Goal: Transaction & Acquisition: Purchase product/service

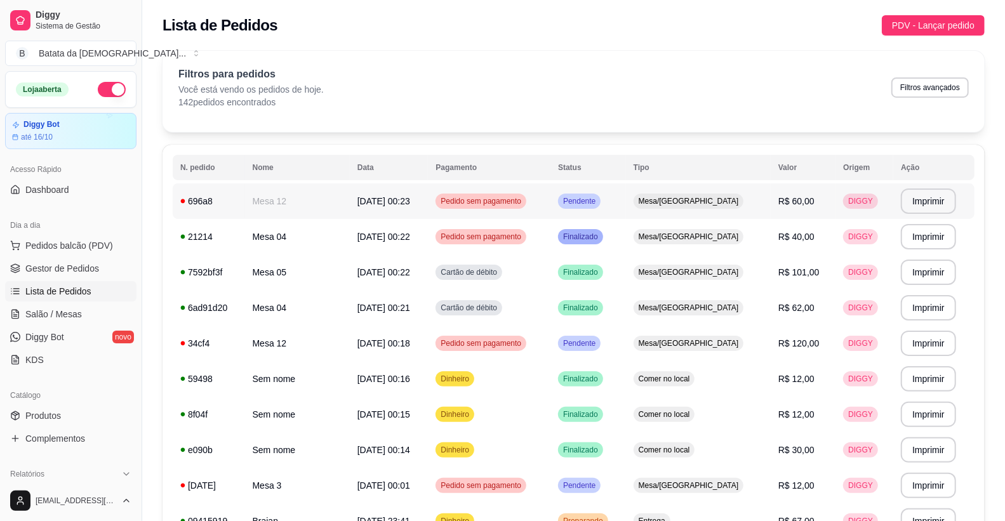
click at [208, 200] on div "696a8" at bounding box center [208, 201] width 57 height 13
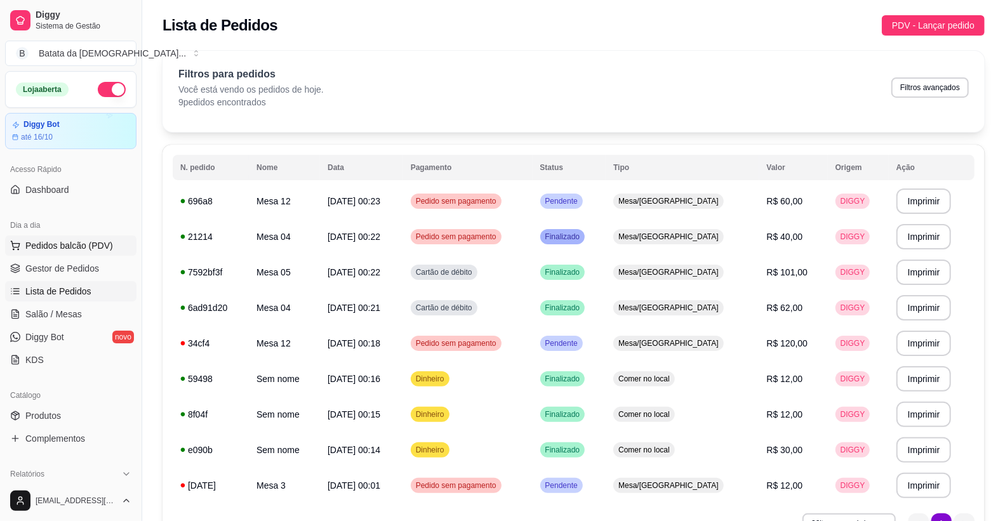
click at [74, 254] on button "Pedidos balcão (PDV)" at bounding box center [70, 245] width 131 height 20
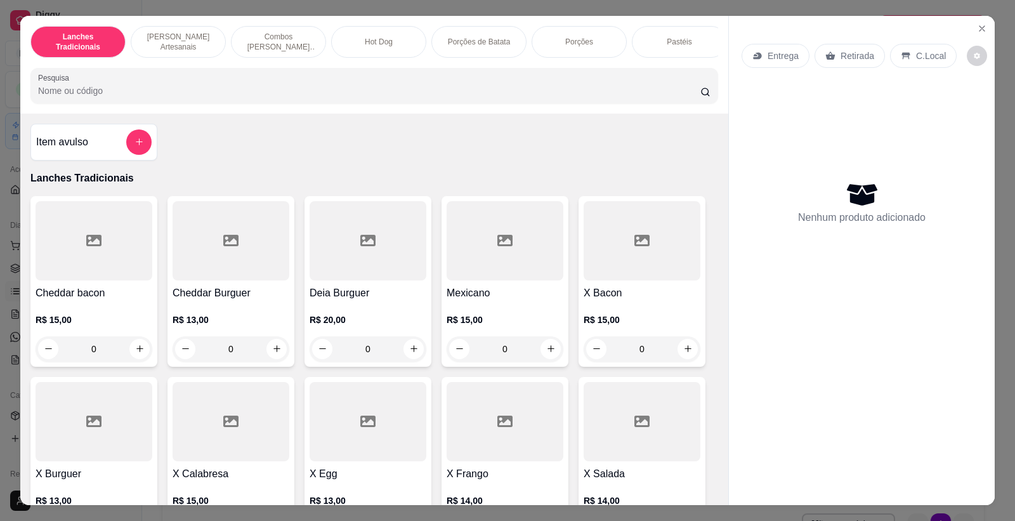
scroll to position [0, 309]
click at [662, 49] on div "Bebidas Alcoólicas" at bounding box center [671, 42] width 95 height 32
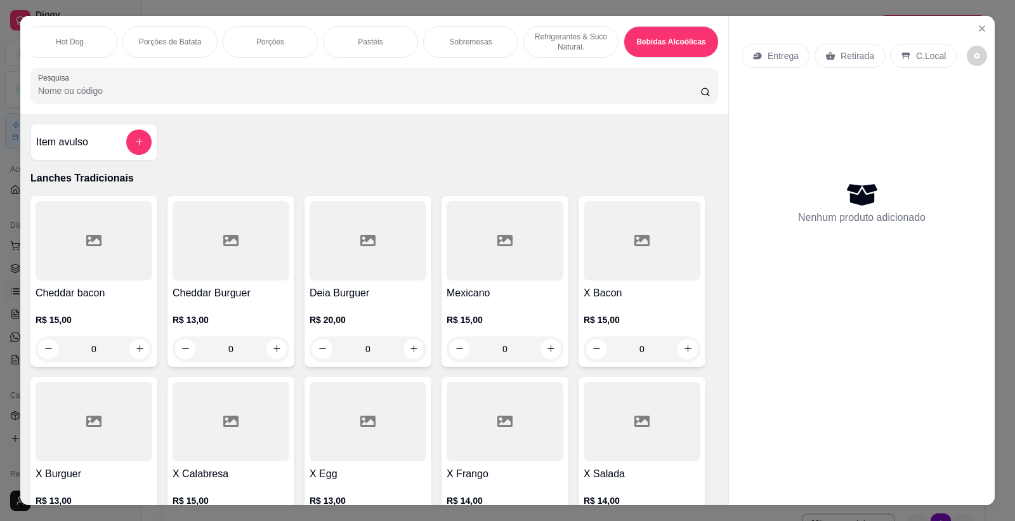
scroll to position [24, 0]
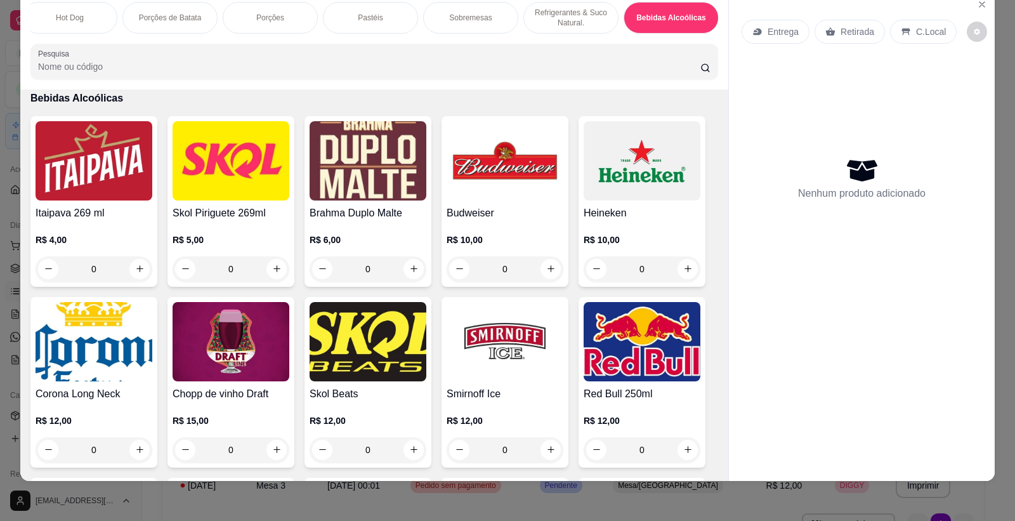
click at [580, 13] on p "Refrigerantes & Suco Natural." at bounding box center [571, 18] width 74 height 20
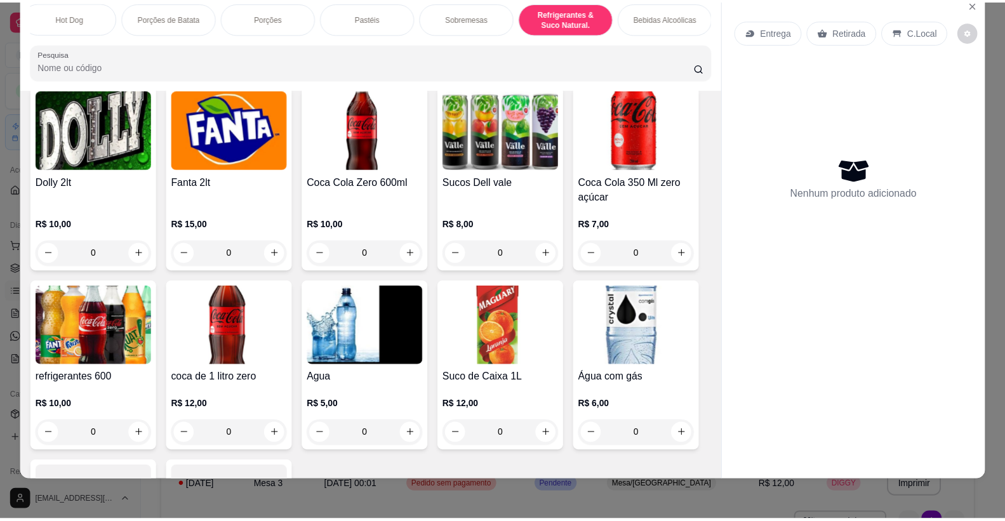
scroll to position [3522, 0]
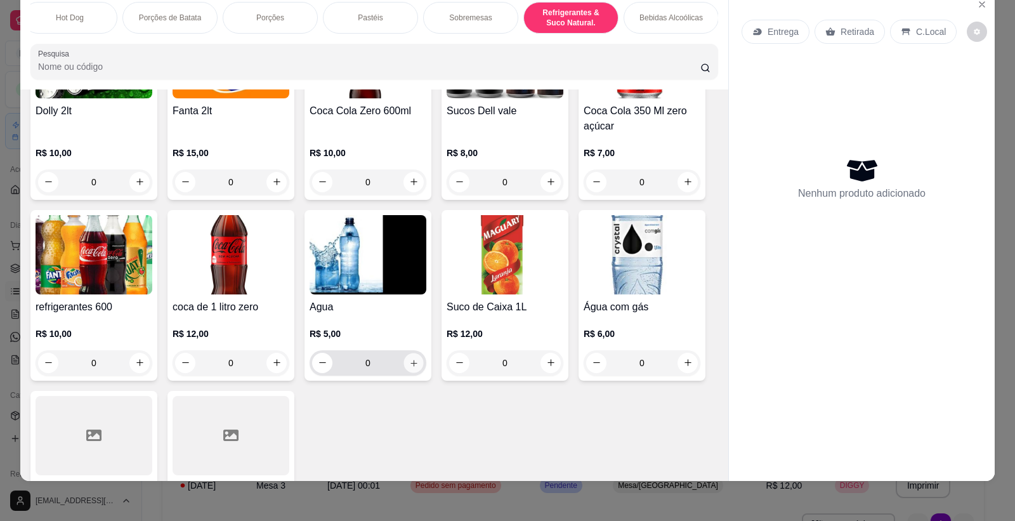
click at [413, 367] on icon "increase-product-quantity" at bounding box center [414, 363] width 10 height 10
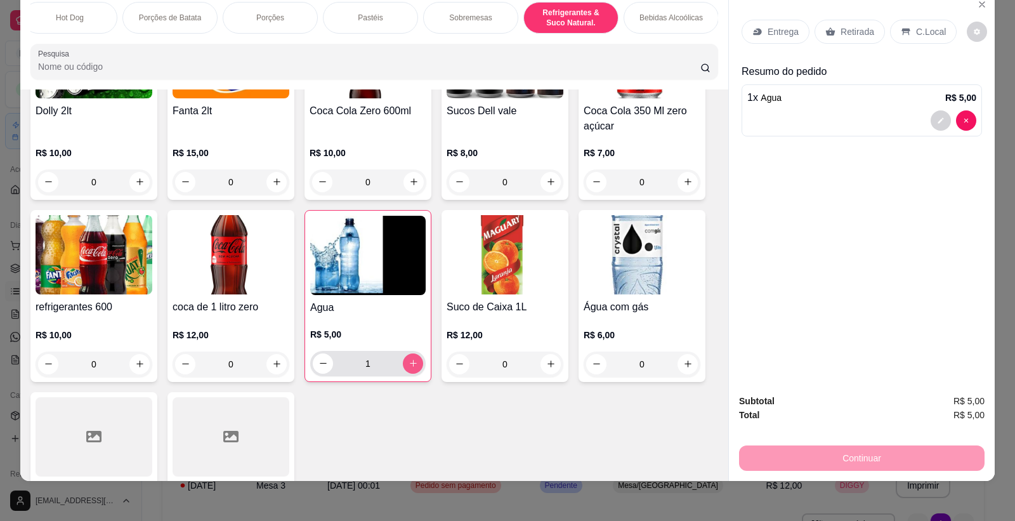
click at [413, 373] on button "increase-product-quantity" at bounding box center [413, 363] width 20 height 20
type input "2"
click at [929, 18] on div "Entrega Retirada C.Local" at bounding box center [862, 32] width 241 height 44
click at [931, 22] on div "C.Local" at bounding box center [923, 32] width 67 height 24
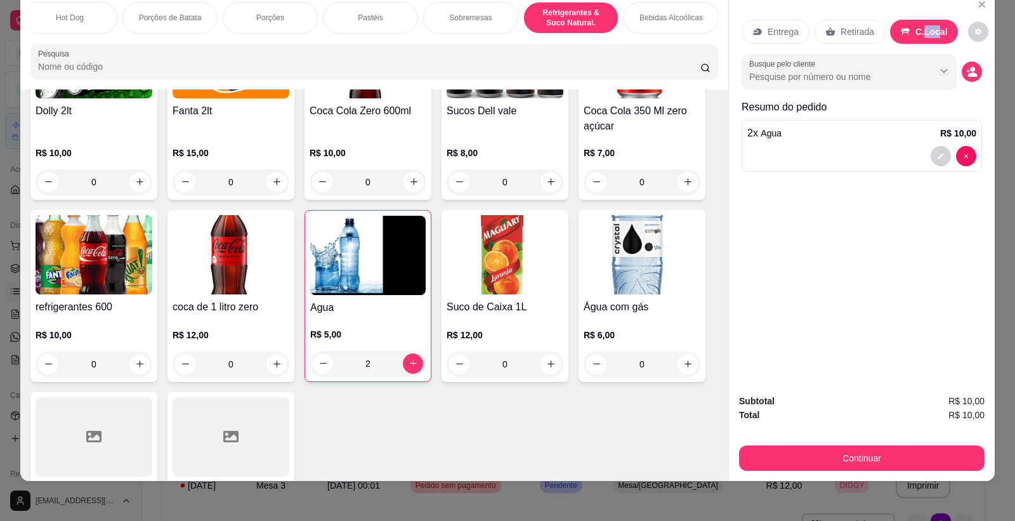
click at [930, 29] on p "C.Local" at bounding box center [932, 31] width 32 height 13
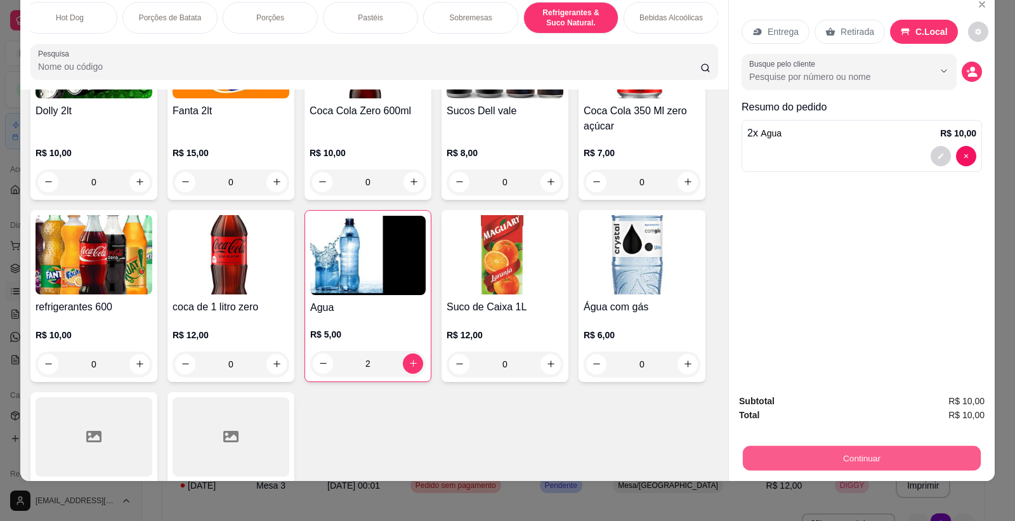
click at [758, 458] on button "Continuar" at bounding box center [862, 458] width 238 height 25
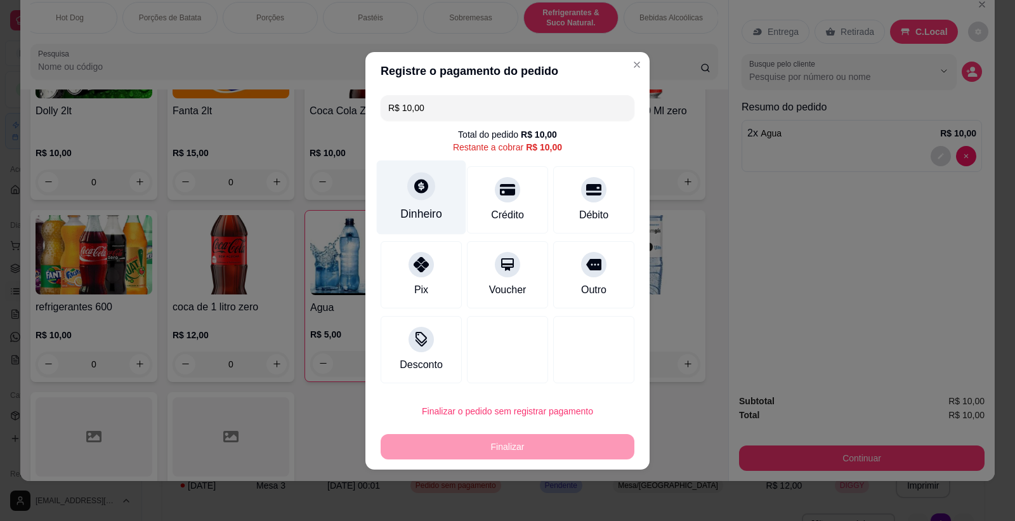
click at [423, 208] on div "Dinheiro" at bounding box center [421, 214] width 42 height 16
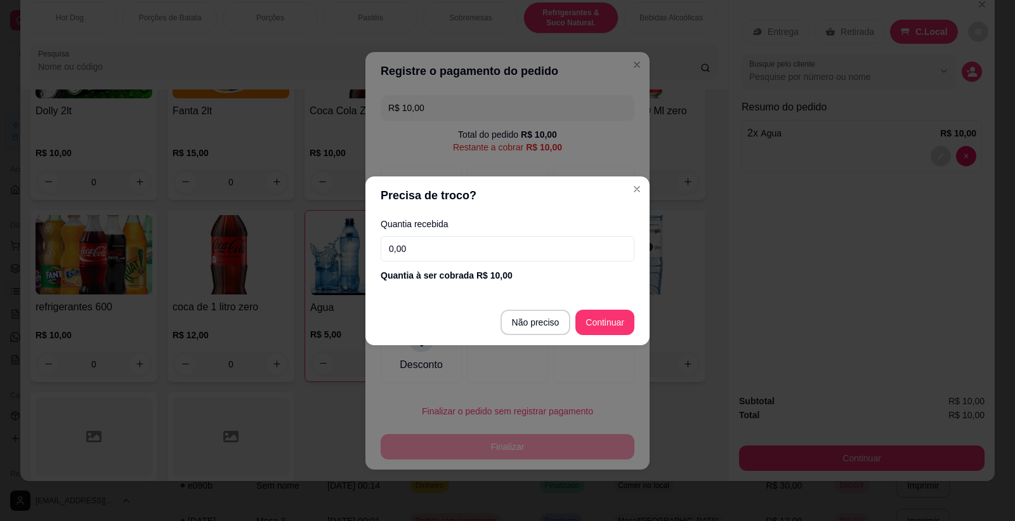
click at [449, 253] on input "0,00" at bounding box center [508, 248] width 254 height 25
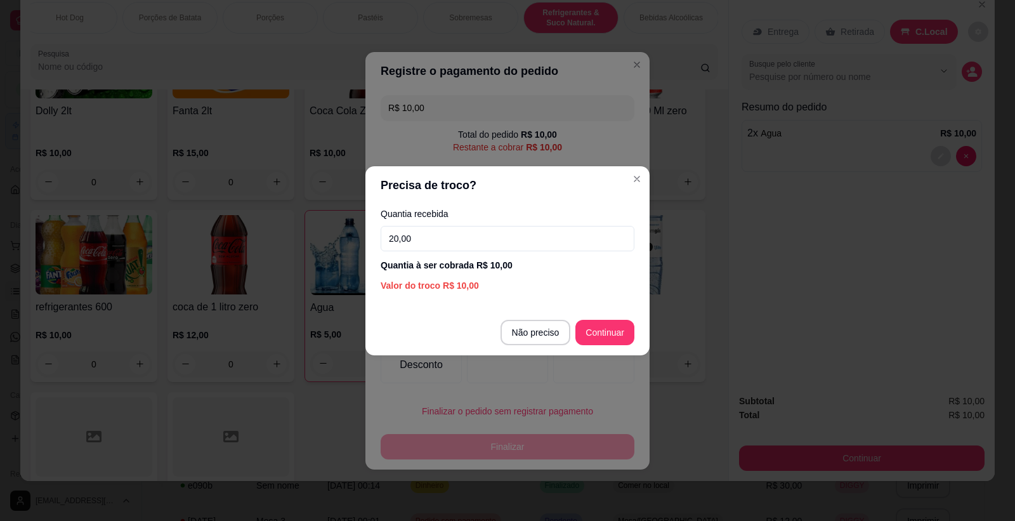
type input "20,00"
type input "R$ 0,00"
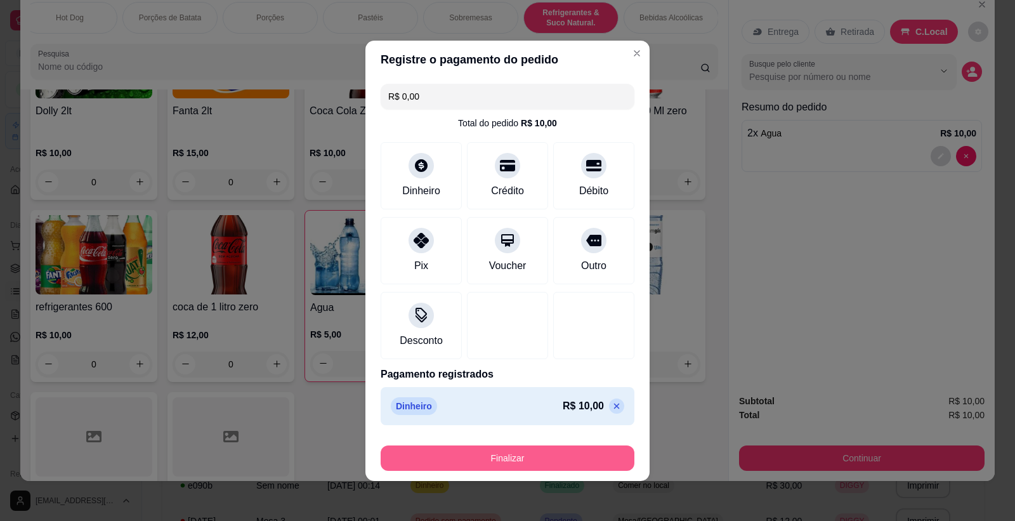
click at [508, 452] on button "Finalizar" at bounding box center [508, 457] width 254 height 25
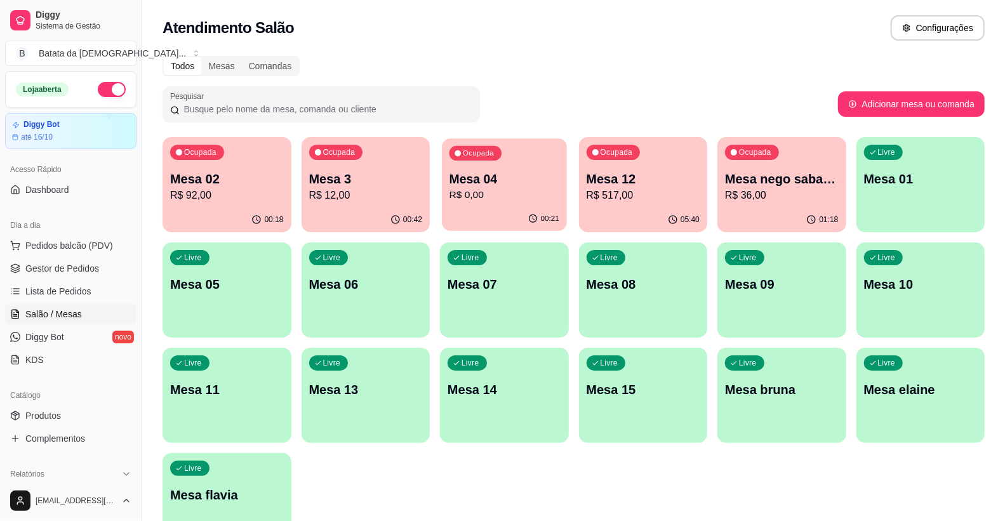
click at [498, 197] on p "R$ 0,00" at bounding box center [504, 195] width 110 height 15
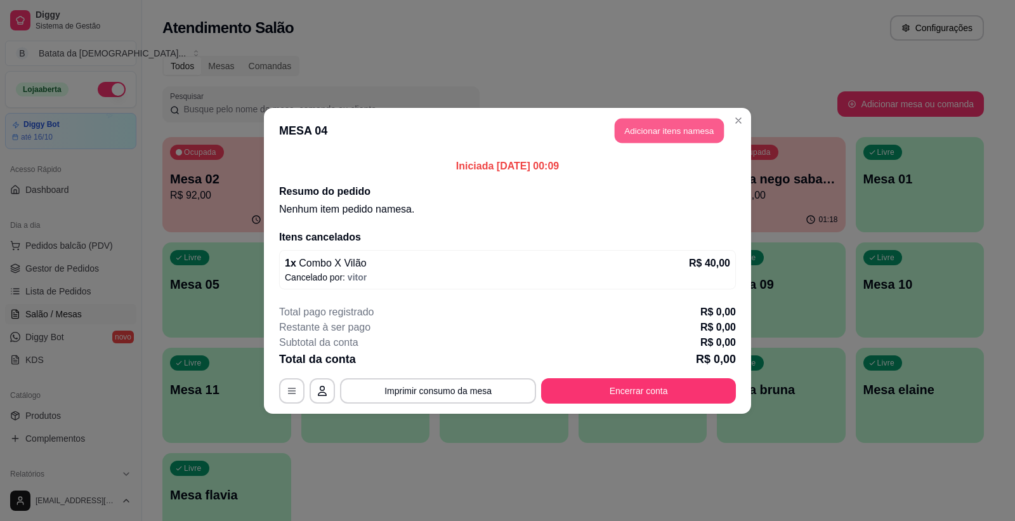
click at [688, 131] on button "Adicionar itens na mesa" at bounding box center [669, 130] width 109 height 25
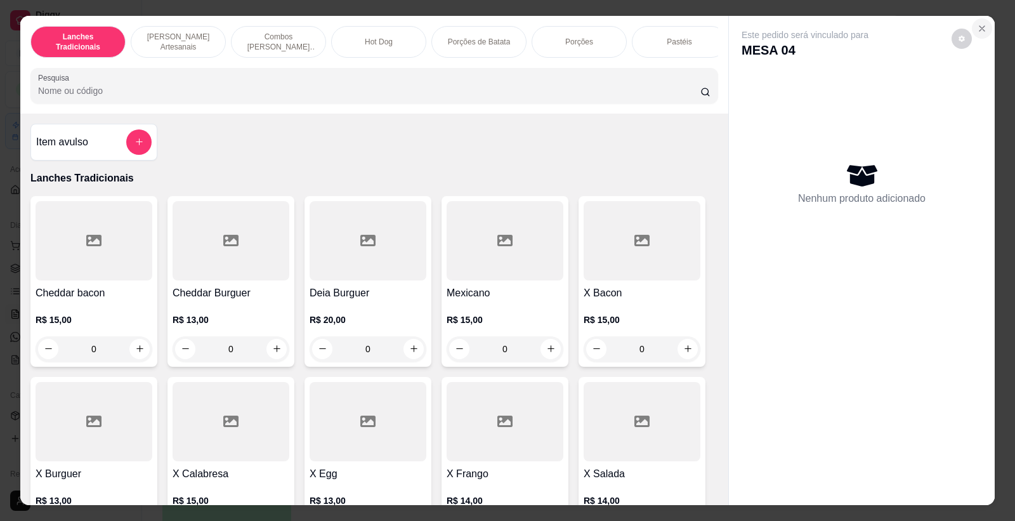
click at [977, 24] on icon "Close" at bounding box center [982, 28] width 10 height 10
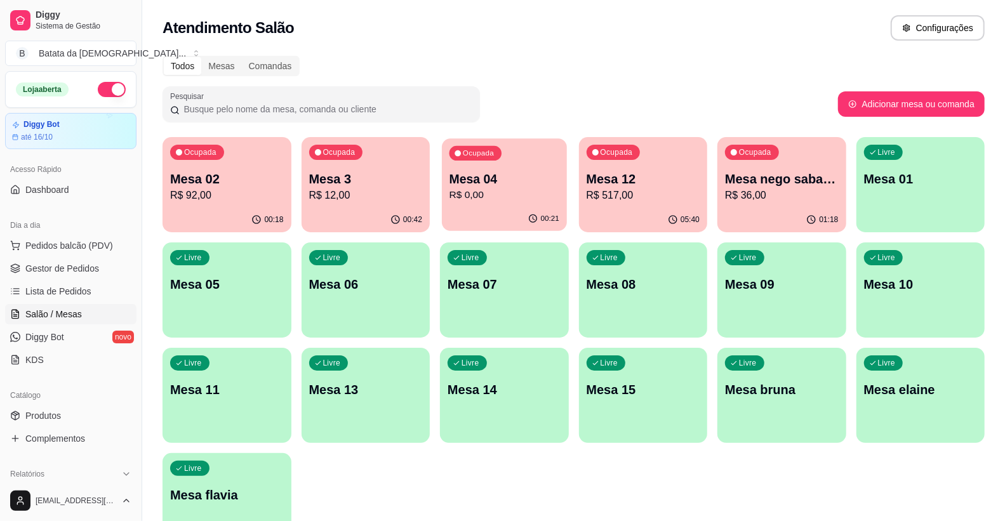
click at [509, 162] on div "Ocupada Mesa 04 R$ 0,00" at bounding box center [504, 172] width 124 height 69
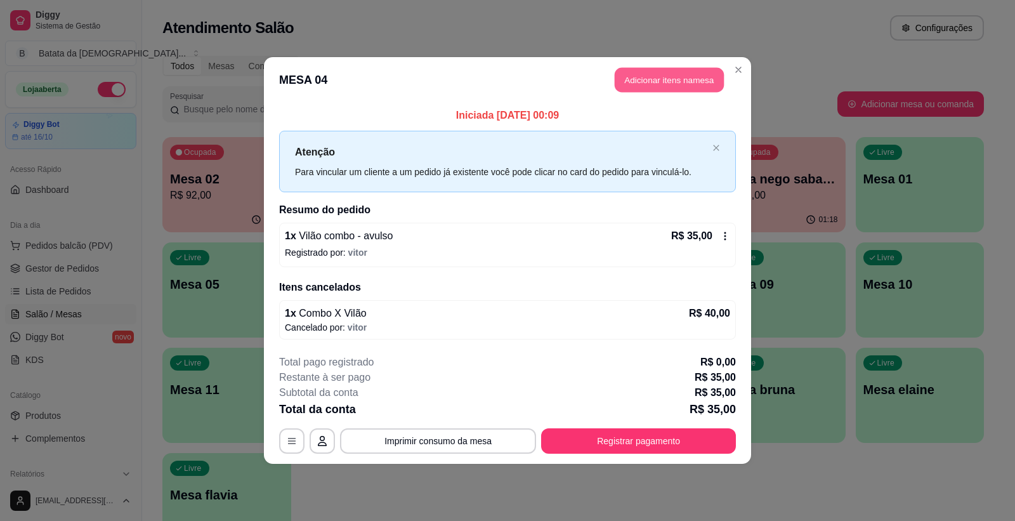
click at [669, 77] on button "Adicionar itens na mesa" at bounding box center [669, 80] width 109 height 25
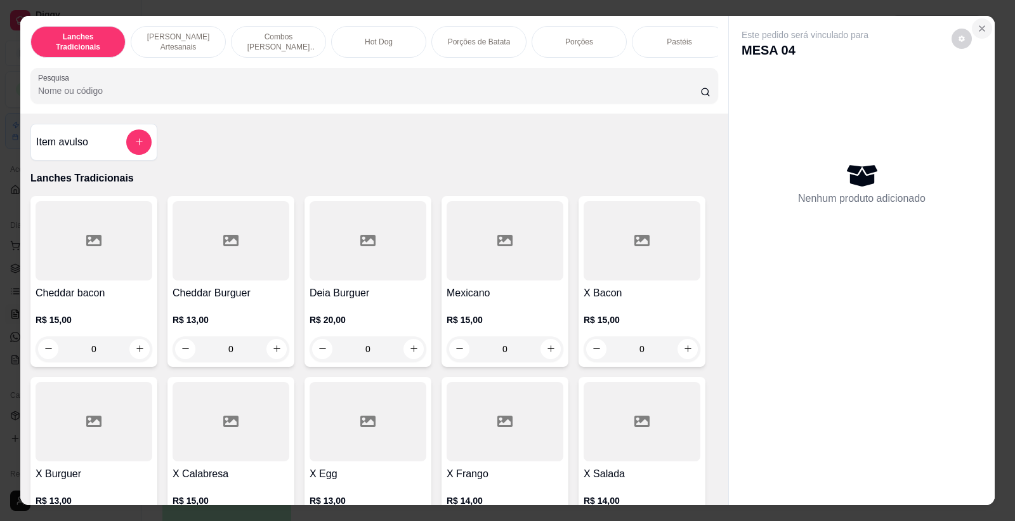
click at [980, 28] on icon "Close" at bounding box center [982, 28] width 10 height 10
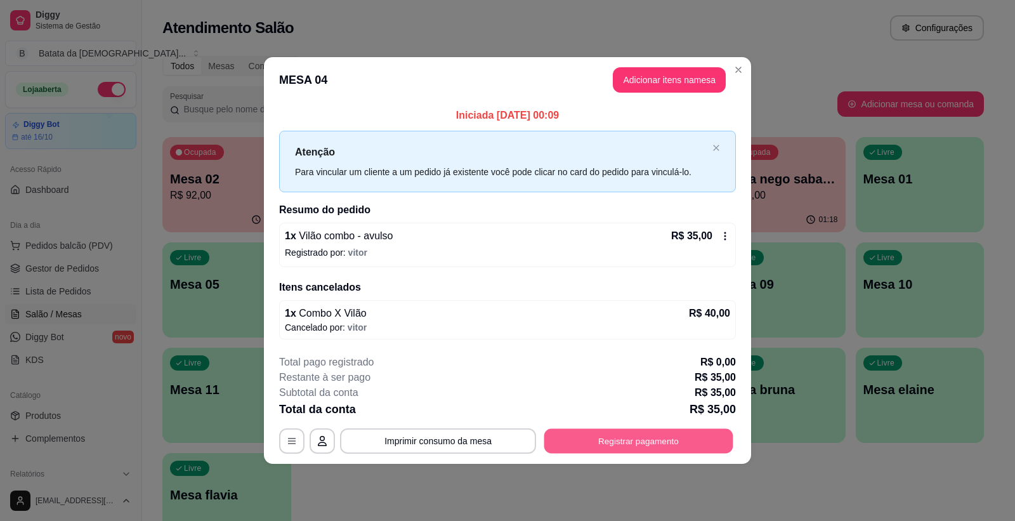
click at [643, 432] on button "Registrar pagamento" at bounding box center [638, 441] width 189 height 25
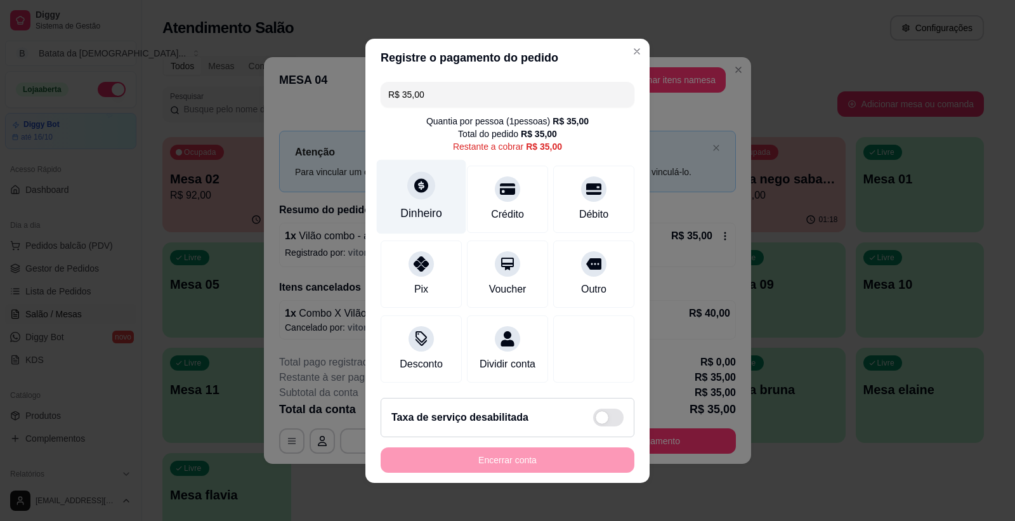
click at [422, 192] on div "Dinheiro" at bounding box center [421, 196] width 89 height 74
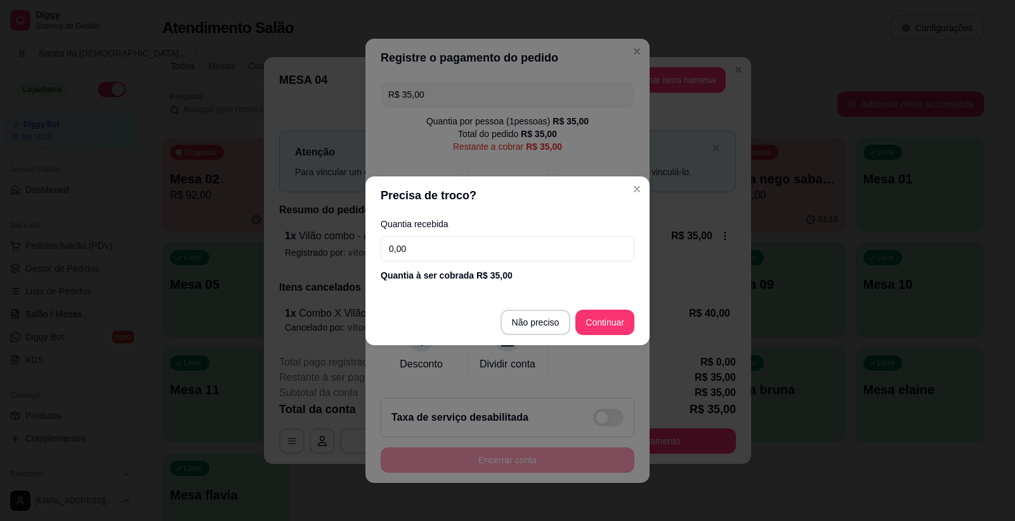
click at [508, 232] on div "Quantia recebida 0,00 Quantia à ser cobrada R$ 35,00" at bounding box center [508, 250] width 284 height 72
click at [508, 247] on input "0,00" at bounding box center [508, 248] width 254 height 25
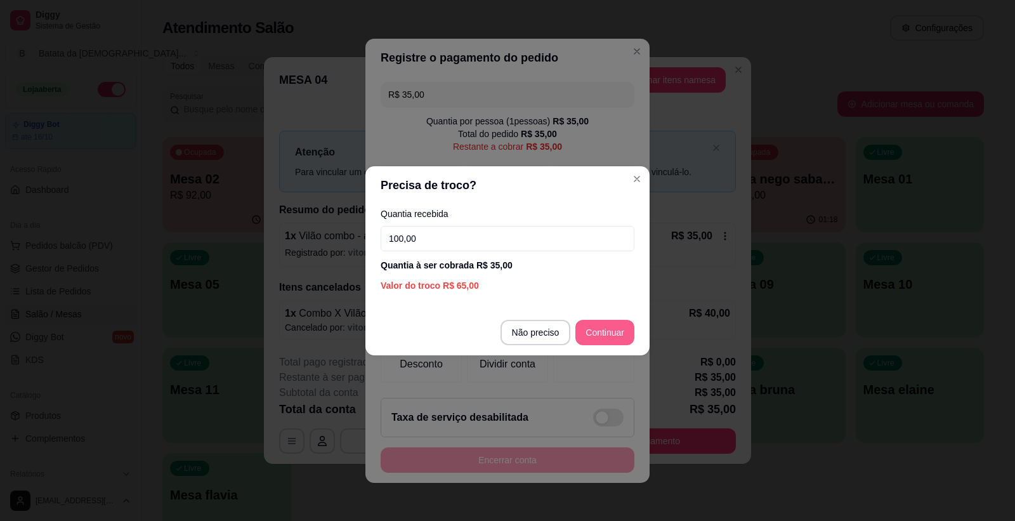
type input "100,00"
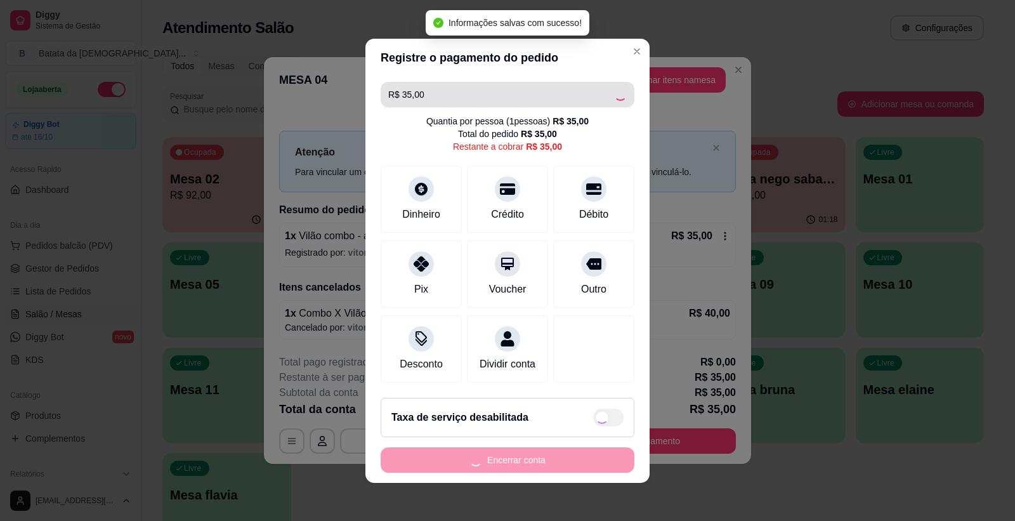
type input "R$ 0,00"
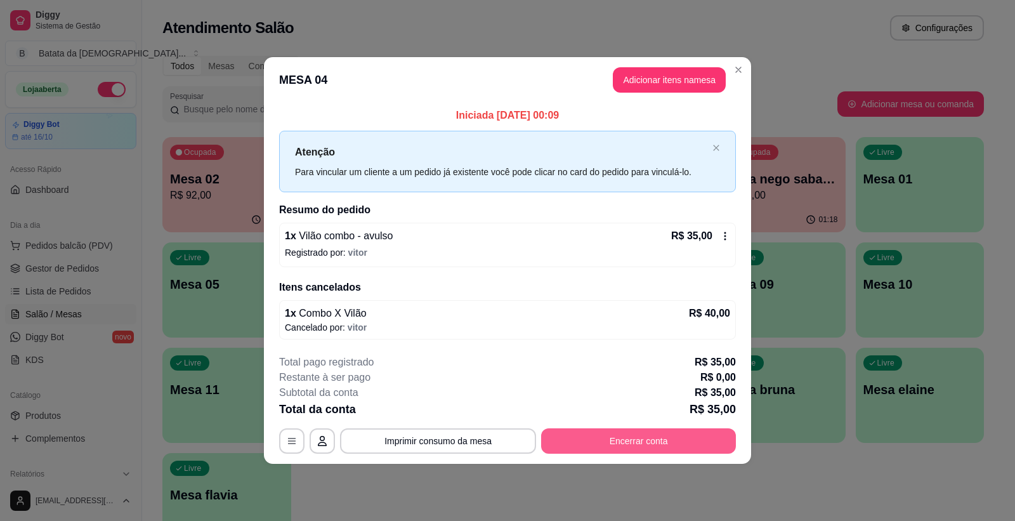
click at [650, 432] on button "Encerrar conta" at bounding box center [638, 440] width 195 height 25
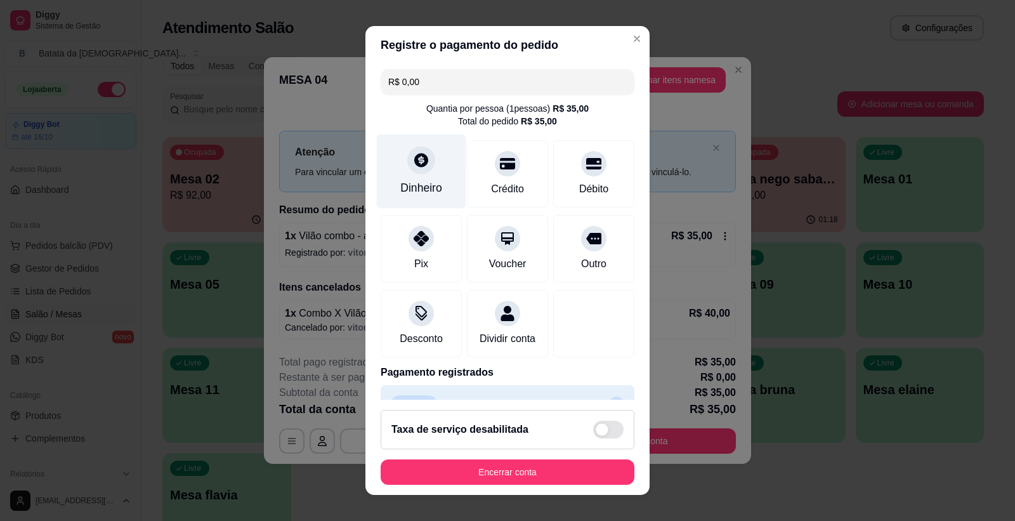
click at [413, 162] on icon at bounding box center [421, 160] width 16 height 16
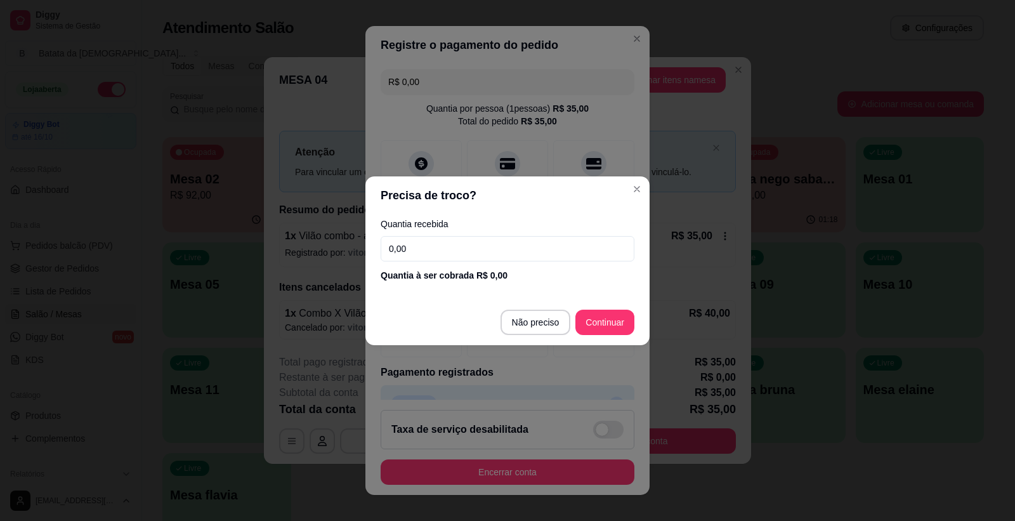
click at [510, 246] on input "0,00" at bounding box center [508, 248] width 254 height 25
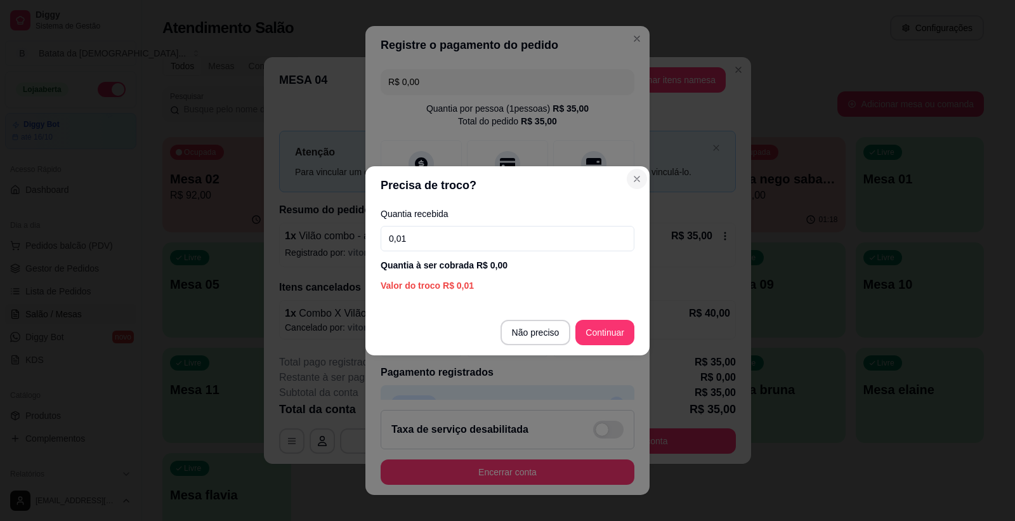
type input "0,00"
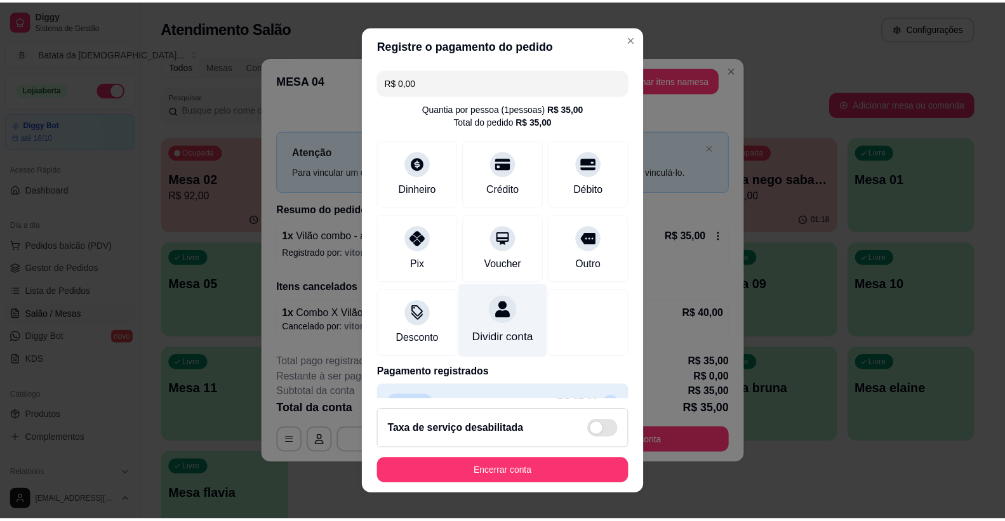
scroll to position [44, 0]
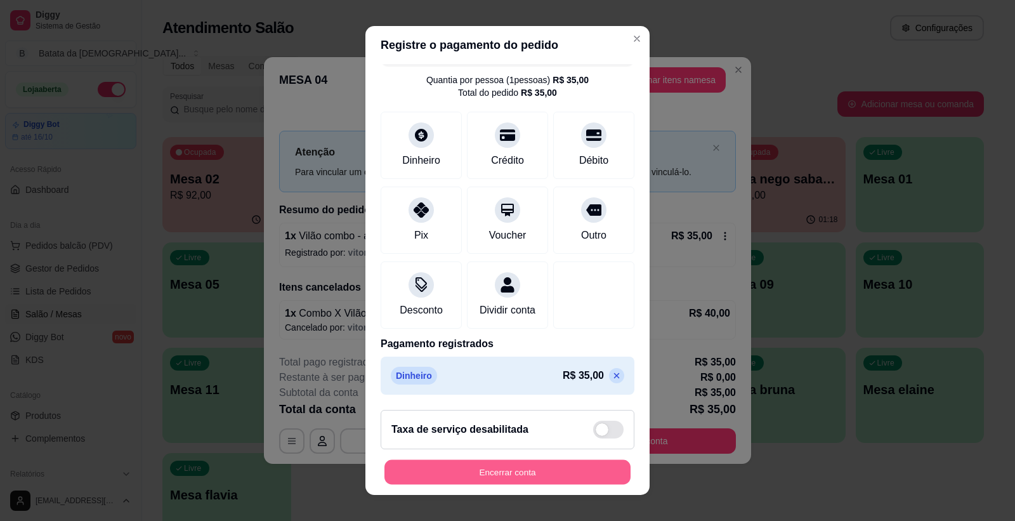
click at [593, 473] on button "Encerrar conta" at bounding box center [508, 472] width 246 height 25
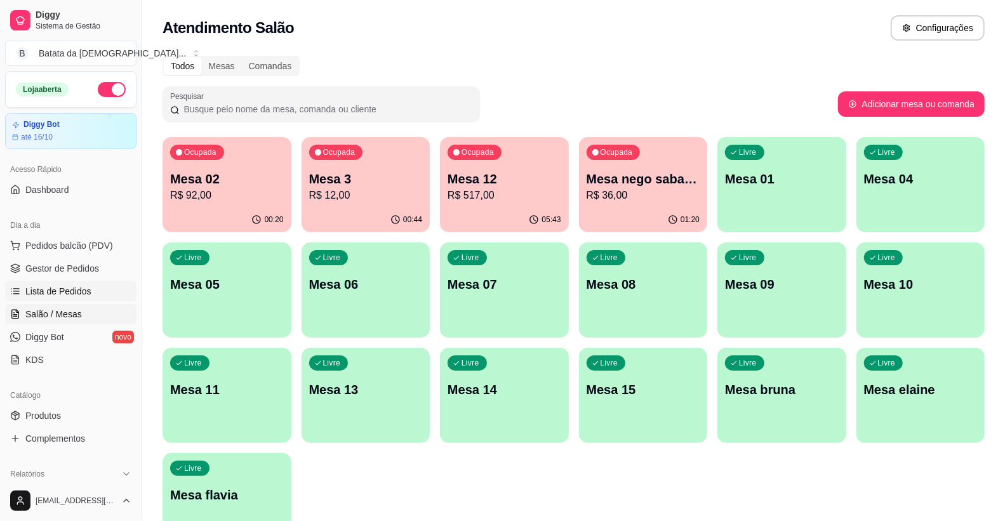
click at [70, 286] on span "Lista de Pedidos" at bounding box center [58, 291] width 66 height 13
